Goal: Task Accomplishment & Management: Use online tool/utility

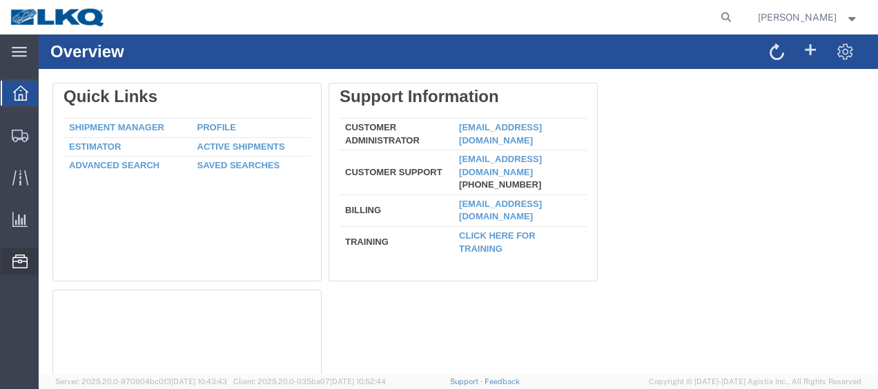
click at [0, 0] on span "Location Appointment" at bounding box center [0, 0] width 0 height 0
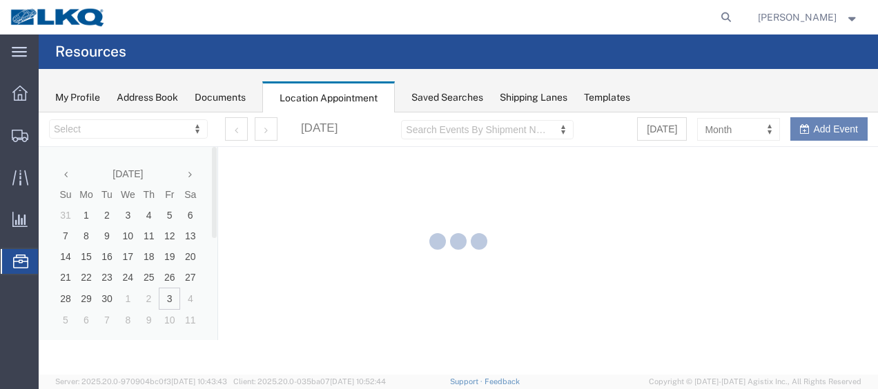
select select "28712"
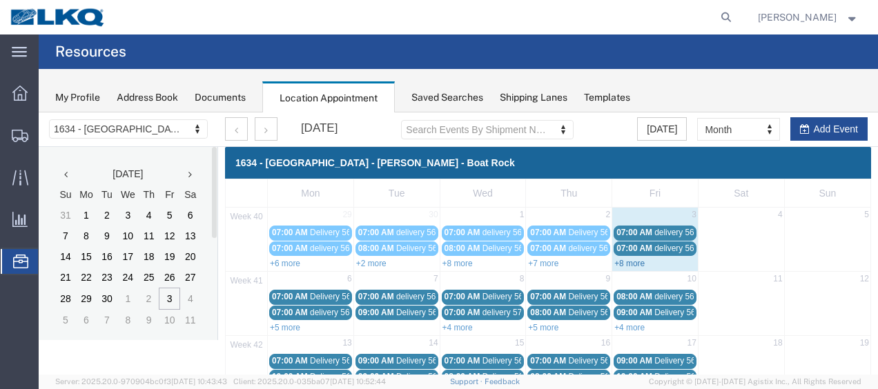
click at [624, 261] on link "+8 more" at bounding box center [630, 264] width 30 height 10
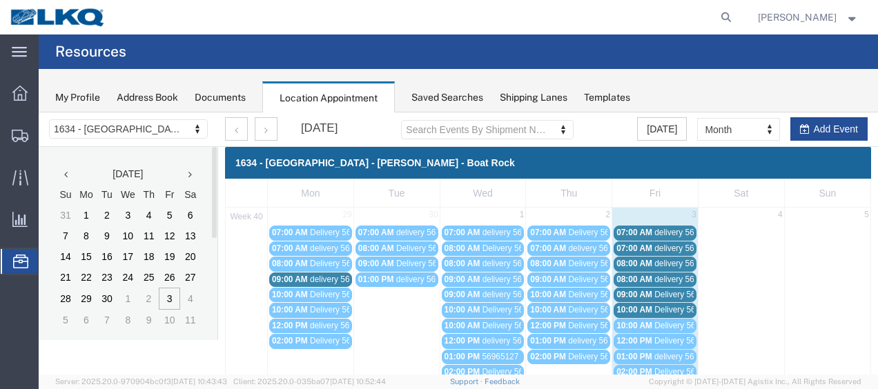
click at [665, 292] on span "Delivery 56640955" at bounding box center [689, 295] width 68 height 10
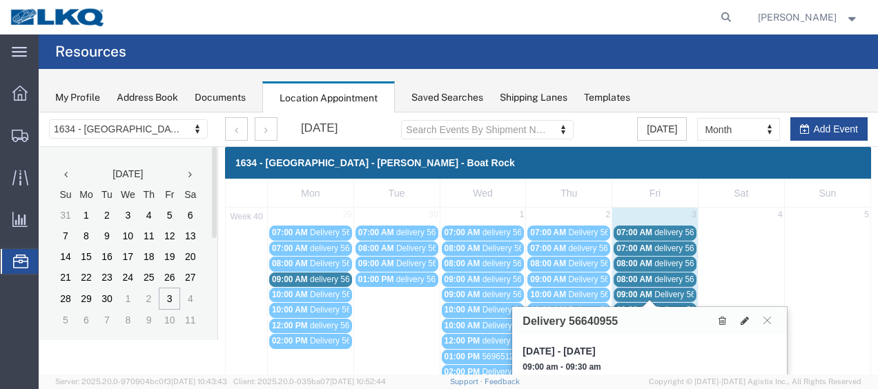
click at [672, 231] on span "delivery 56978427" at bounding box center [688, 233] width 67 height 10
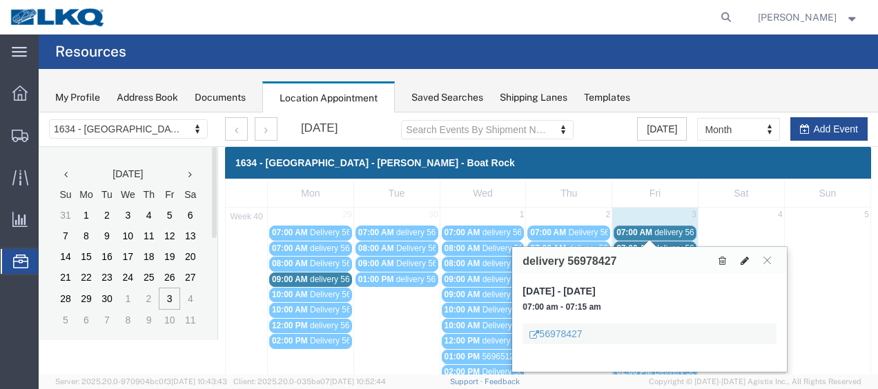
click at [746, 257] on icon at bounding box center [745, 261] width 8 height 10
select select "1"
select select
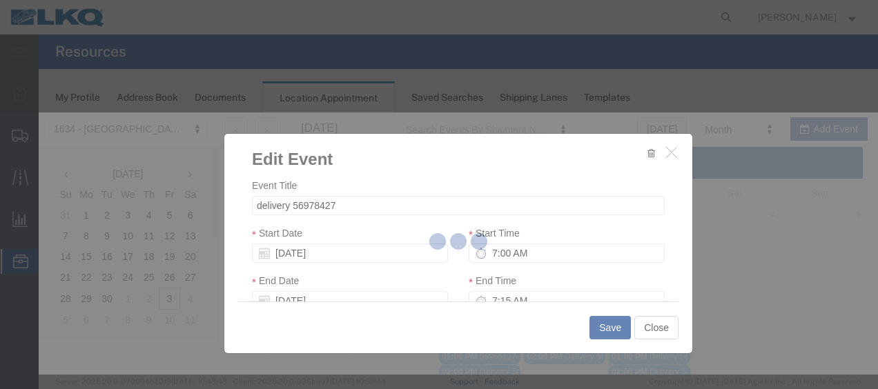
select select
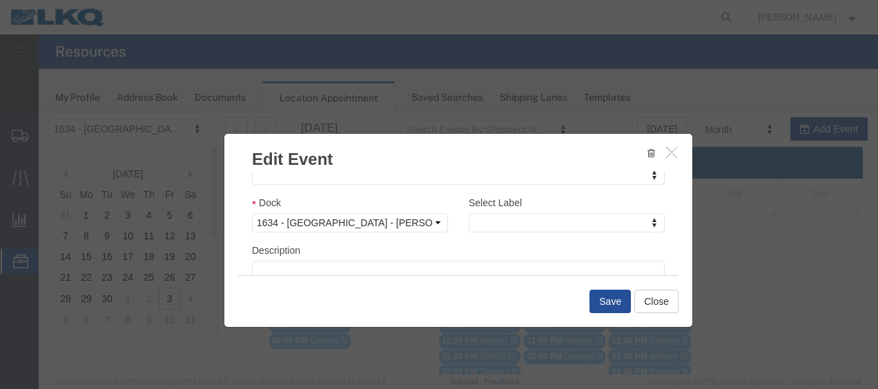
scroll to position [207, 0]
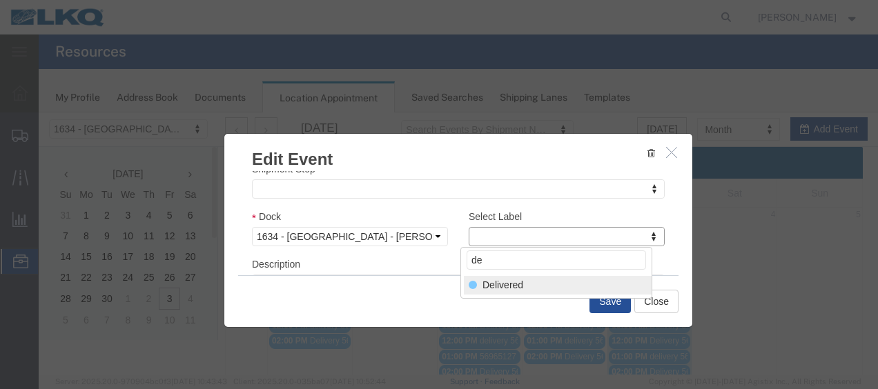
type input "de"
select select "40"
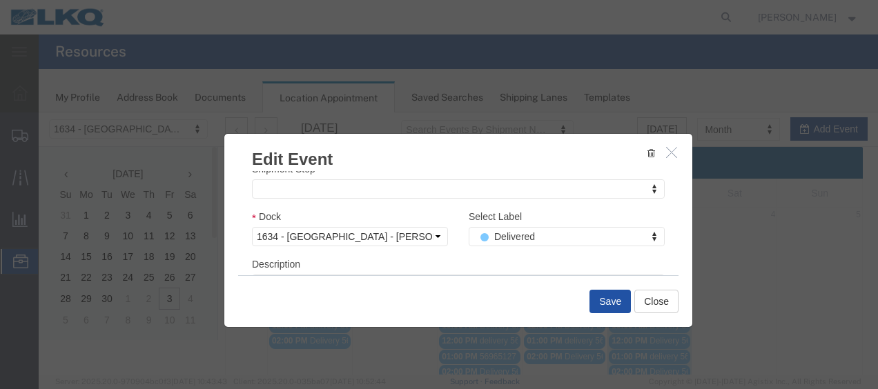
click at [613, 300] on button "Save" at bounding box center [610, 301] width 41 height 23
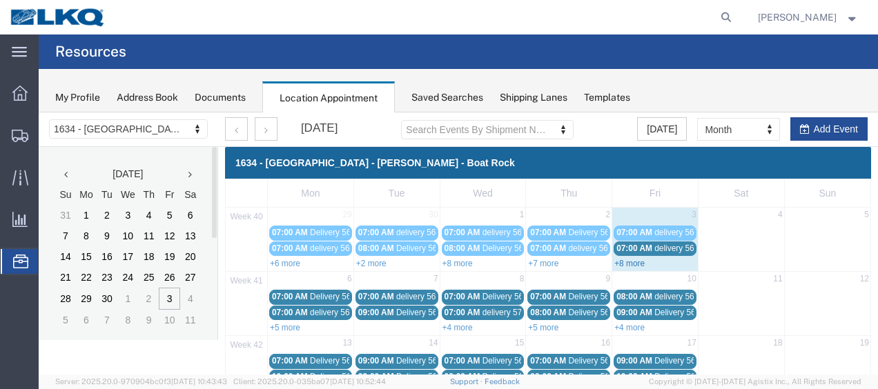
click at [619, 261] on link "+8 more" at bounding box center [630, 264] width 30 height 10
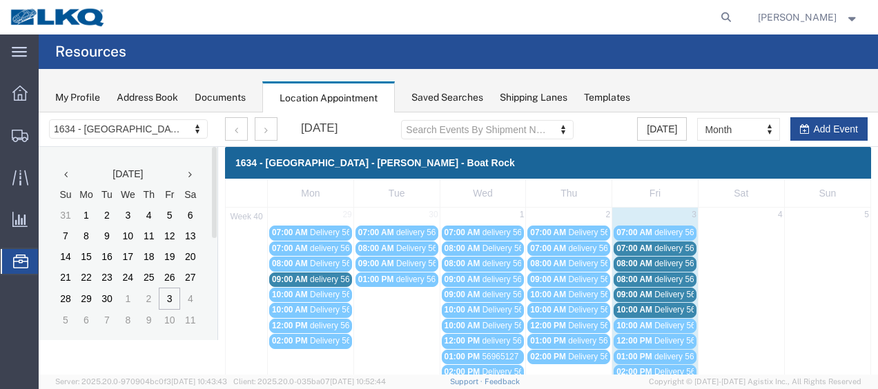
click at [666, 247] on span "delivery 56982762" at bounding box center [688, 249] width 67 height 10
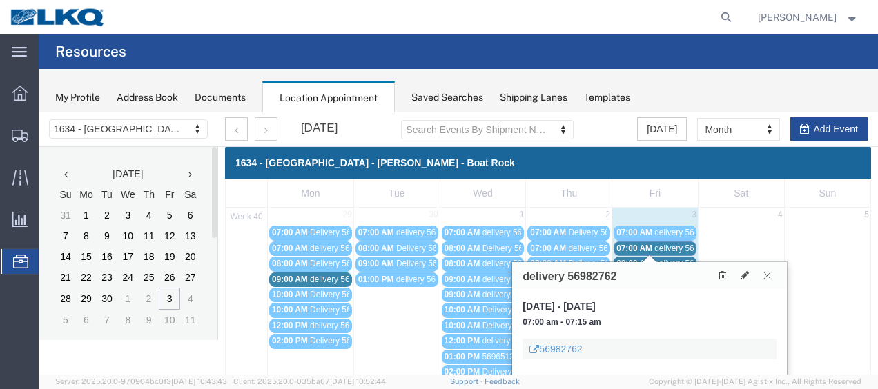
click at [666, 259] on span "delivery 56965120" at bounding box center [688, 264] width 67 height 10
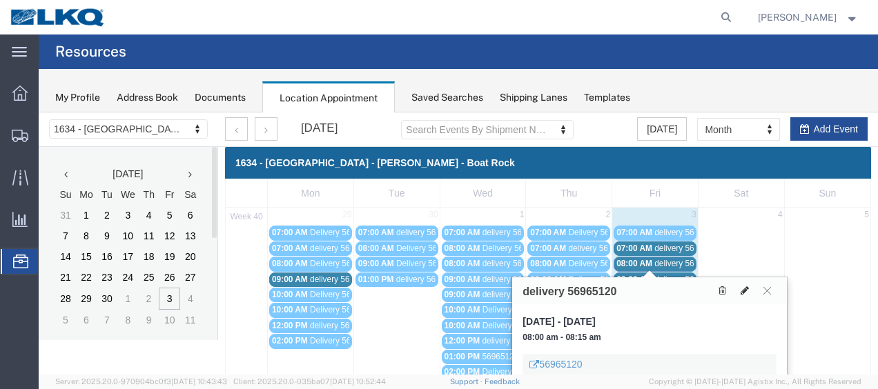
click at [746, 284] on button at bounding box center [744, 291] width 19 height 15
select select "100"
select select "1"
select select
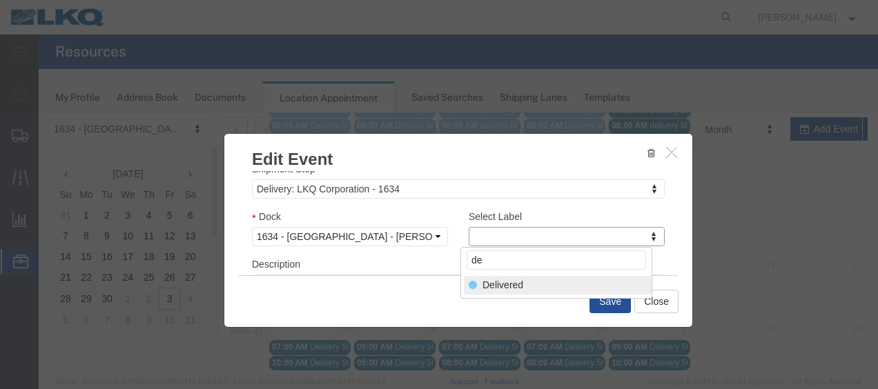
type input "de"
select select "40"
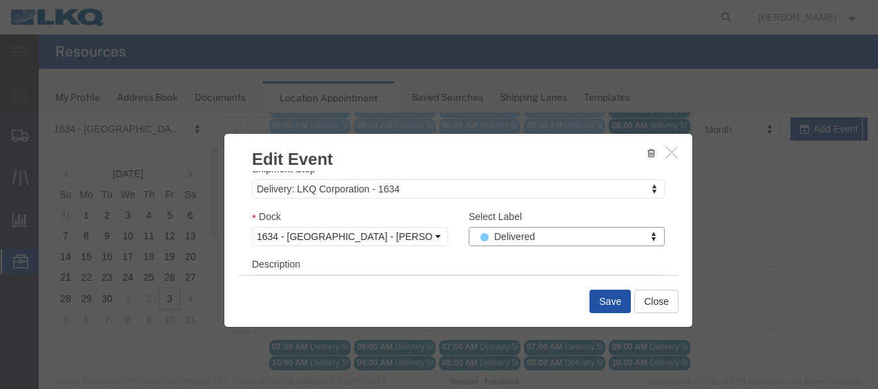
click at [605, 298] on button "Save" at bounding box center [610, 301] width 41 height 23
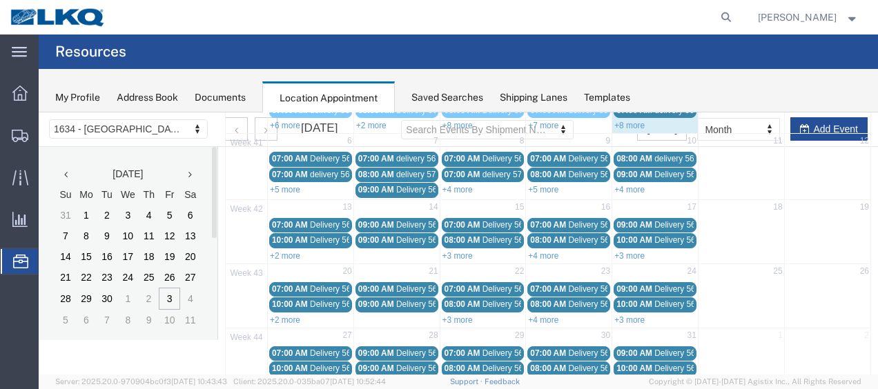
scroll to position [79, 0]
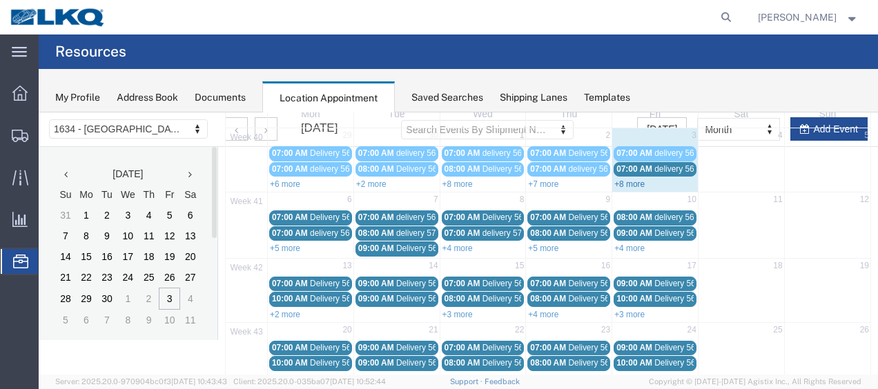
click at [616, 182] on link "+8 more" at bounding box center [630, 185] width 30 height 10
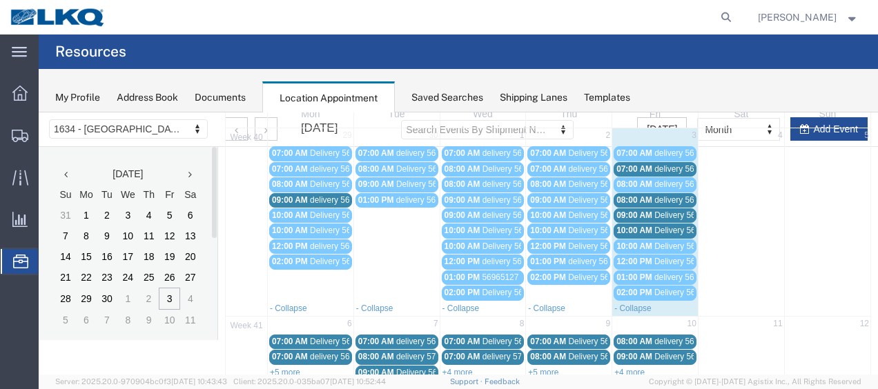
click at [666, 227] on span "Delivery 56621372" at bounding box center [689, 231] width 68 height 10
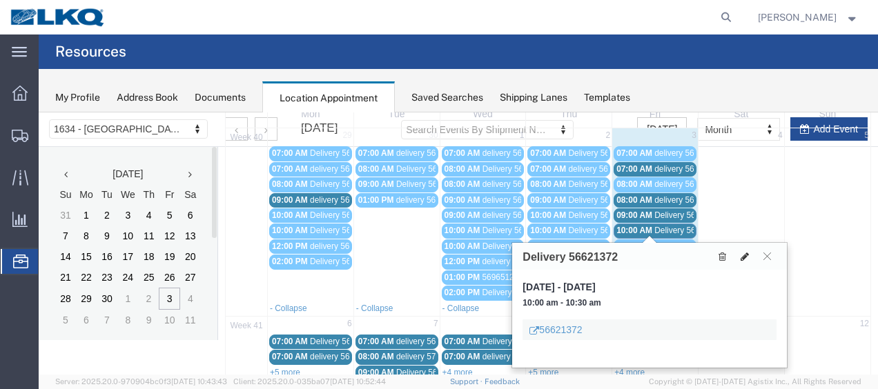
click at [746, 253] on icon at bounding box center [745, 257] width 8 height 10
select select "100"
select select "1"
select select
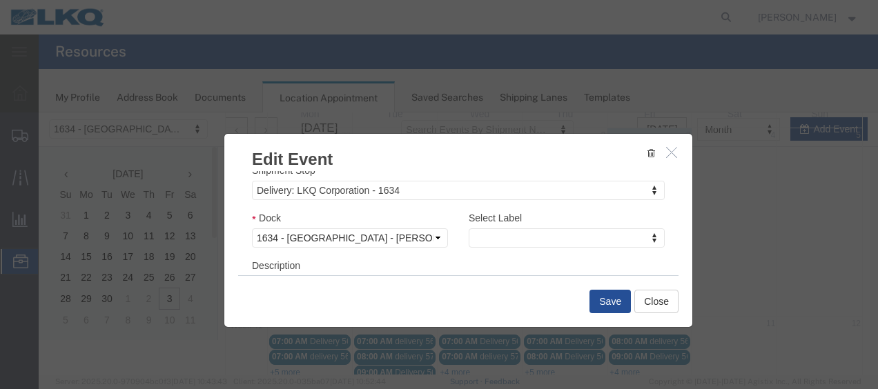
scroll to position [207, 0]
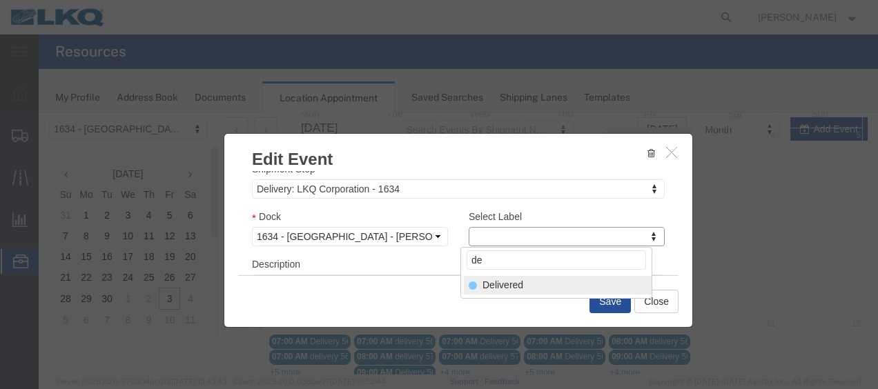
type input "de"
select select "40"
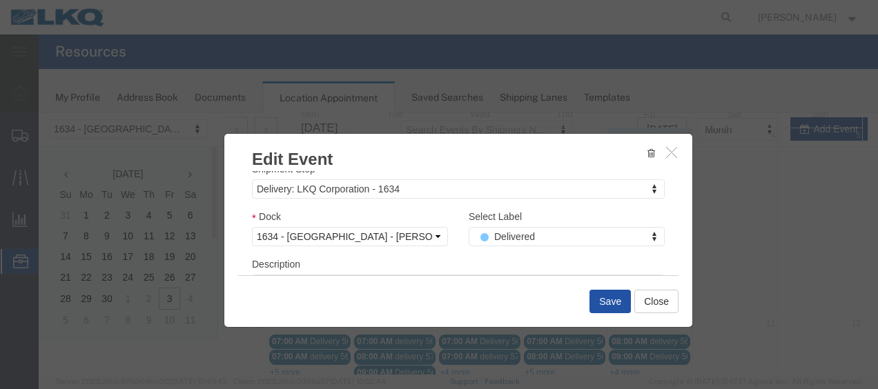
click at [610, 300] on button "Save" at bounding box center [610, 301] width 41 height 23
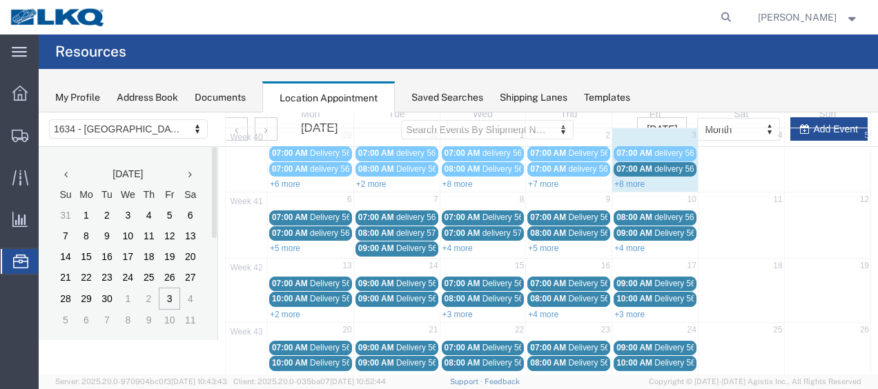
click at [658, 169] on span "delivery 56982762" at bounding box center [688, 169] width 67 height 10
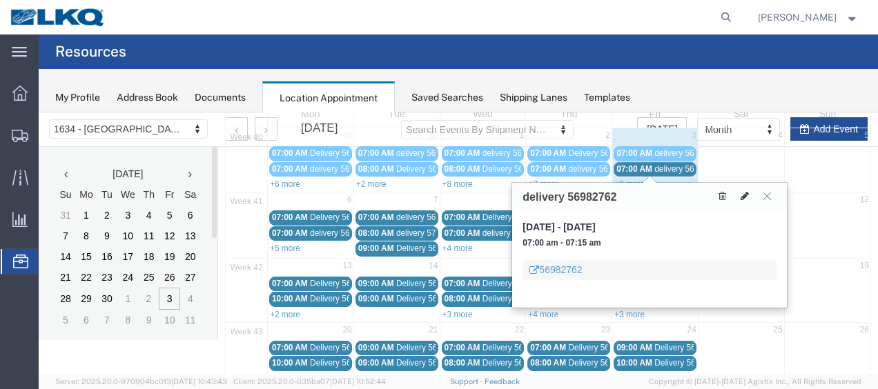
click at [747, 193] on icon at bounding box center [745, 196] width 8 height 10
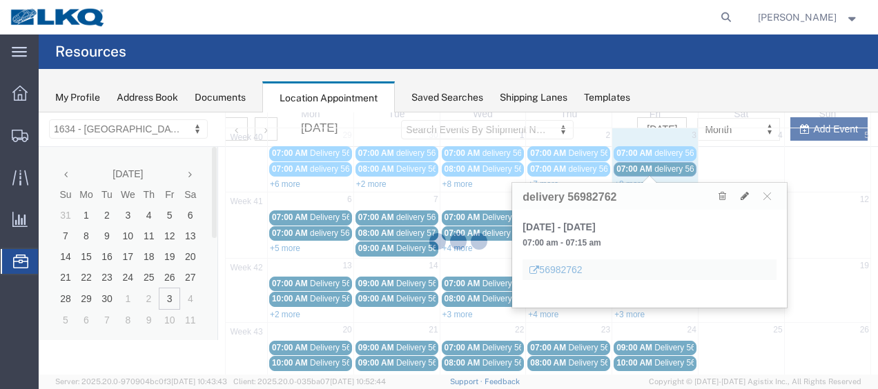
select select "100"
select select "1"
select select
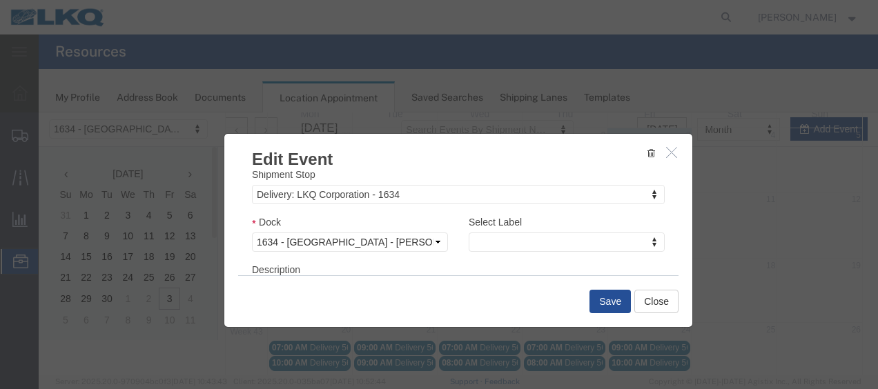
scroll to position [218, 0]
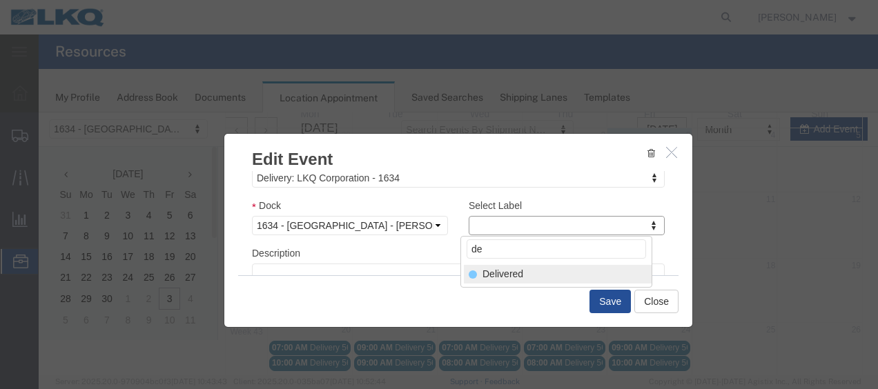
type input "de"
select select "40"
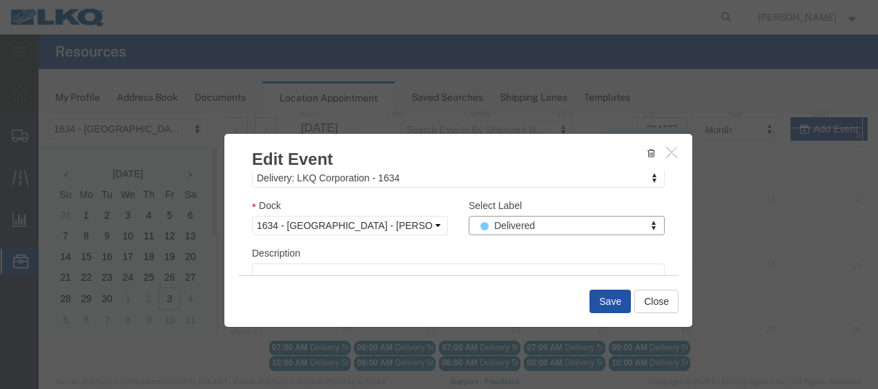
click at [604, 300] on button "Save" at bounding box center [610, 301] width 41 height 23
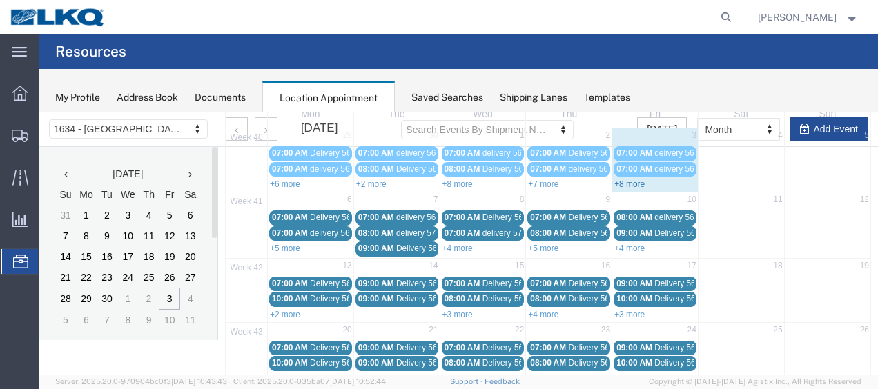
click at [623, 181] on link "+8 more" at bounding box center [630, 185] width 30 height 10
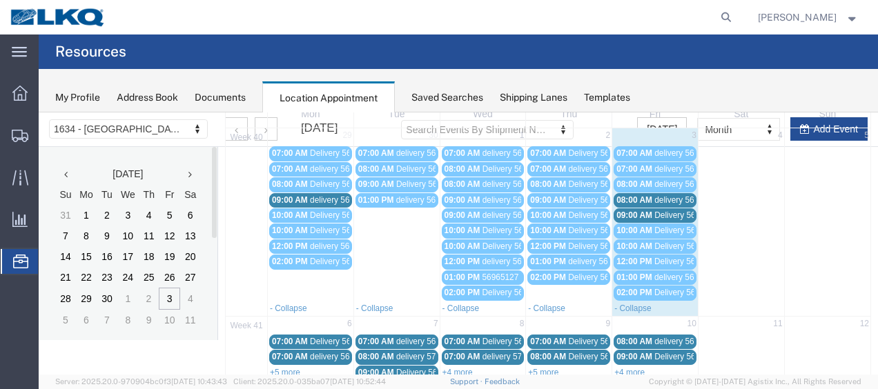
click at [662, 199] on span "delivery 56982640" at bounding box center [688, 200] width 67 height 10
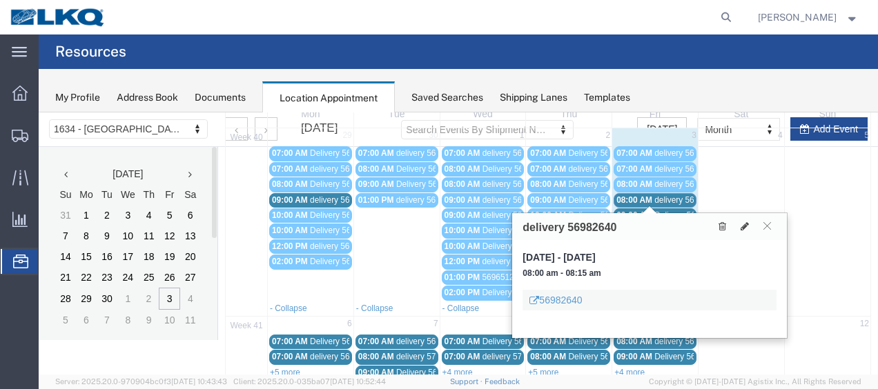
click at [675, 211] on span "Delivery 56640955" at bounding box center [689, 216] width 68 height 10
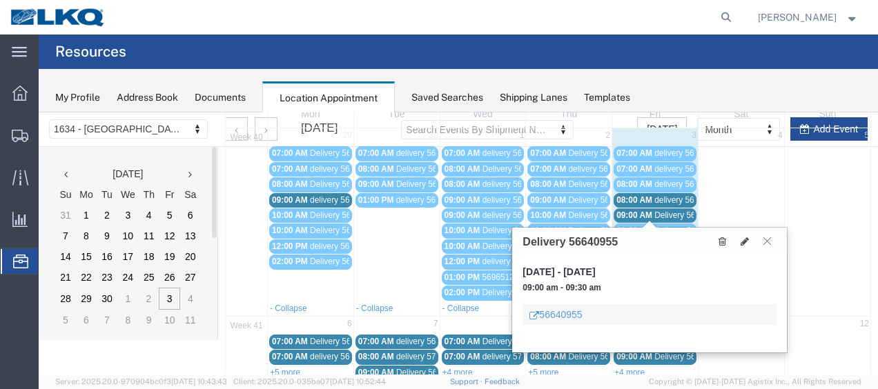
click at [767, 239] on icon at bounding box center [768, 241] width 8 height 8
